Goal: Information Seeking & Learning: Find specific fact

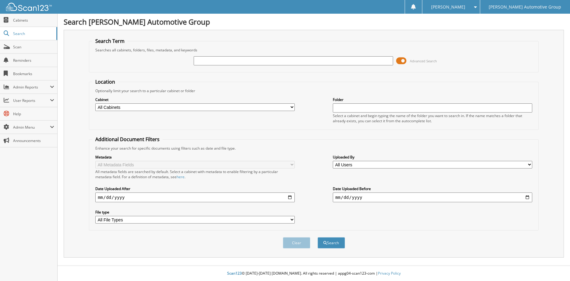
click at [228, 63] on input "text" at bounding box center [293, 60] width 199 height 9
type input "402583"
click at [318, 238] on button "Search" at bounding box center [331, 243] width 27 height 11
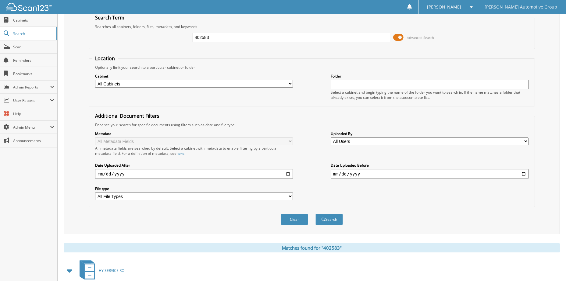
scroll to position [83, 0]
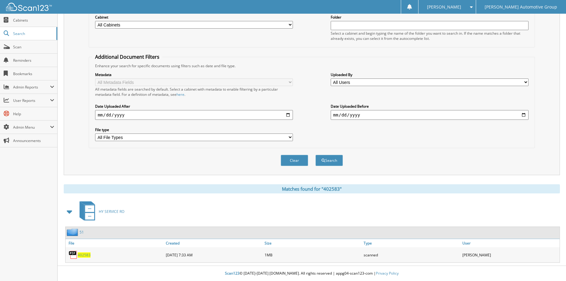
click at [83, 256] on span "402583" at bounding box center [84, 255] width 13 height 5
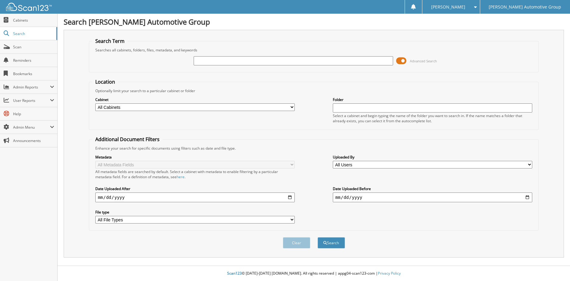
click at [245, 62] on input "text" at bounding box center [293, 60] width 199 height 9
type input "402796"
click at [318, 238] on button "Search" at bounding box center [331, 243] width 27 height 11
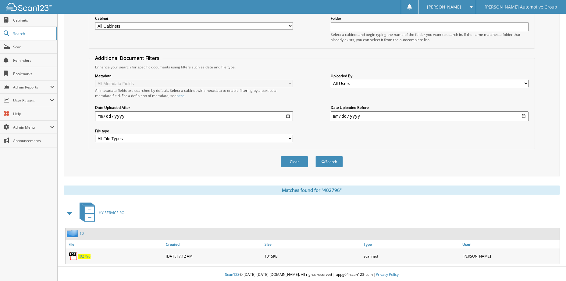
scroll to position [83, 0]
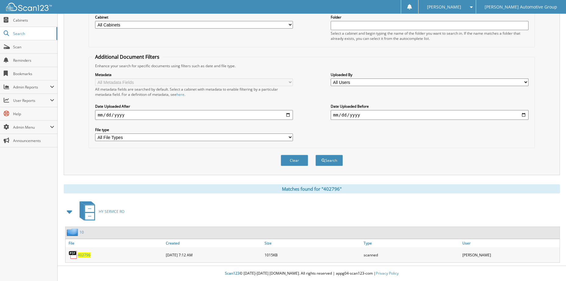
click at [84, 257] on span "402796" at bounding box center [84, 255] width 13 height 5
